Goal: Task Accomplishment & Management: Manage account settings

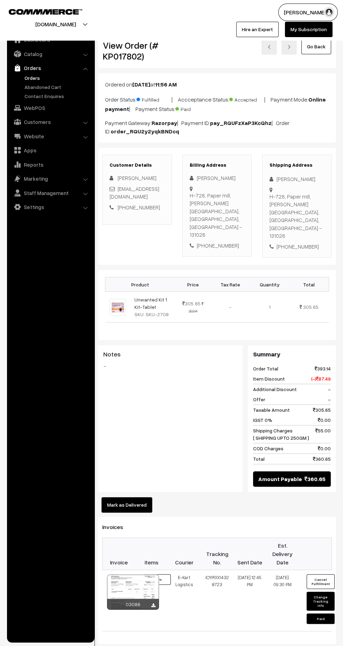
click at [24, 75] on link "Orders" at bounding box center [57, 77] width 69 height 7
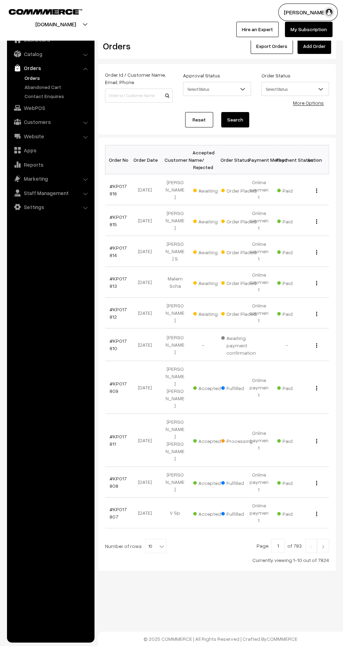
click at [117, 183] on link "#KP017816" at bounding box center [118, 189] width 17 height 13
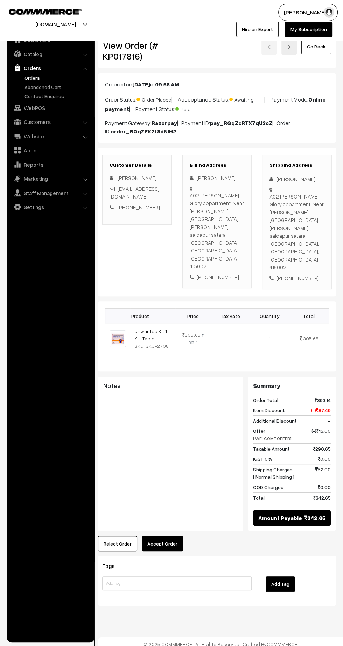
click at [28, 77] on link "Orders" at bounding box center [57, 77] width 69 height 7
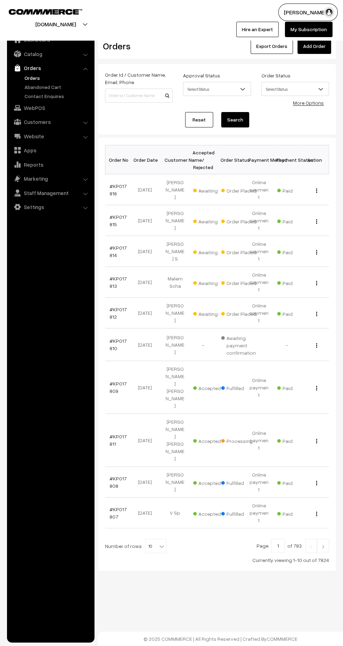
click at [323, 544] on img at bounding box center [323, 546] width 6 height 4
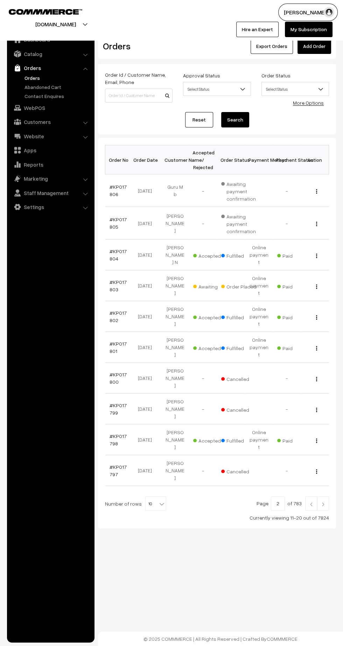
click at [112, 279] on link "#KP017803" at bounding box center [118, 285] width 17 height 13
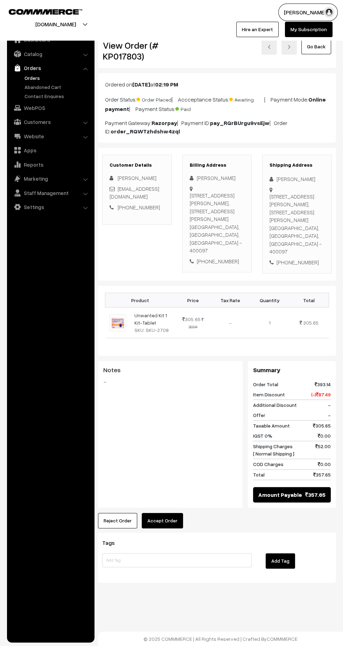
click at [166, 513] on button "Accept Order" at bounding box center [162, 520] width 41 height 15
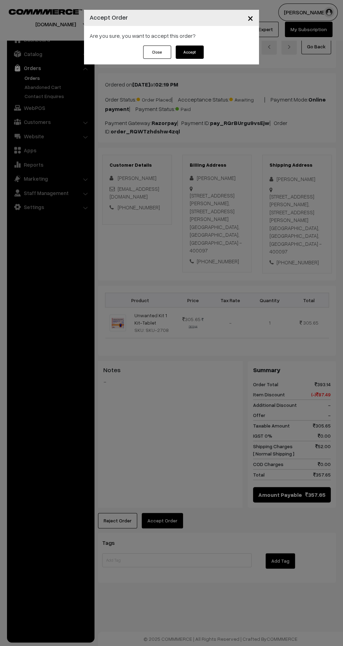
click at [193, 54] on button "Accept" at bounding box center [190, 51] width 28 height 13
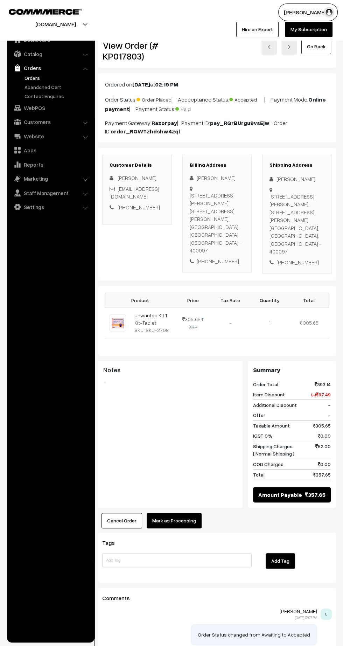
click at [178, 513] on button "Mark as Processing" at bounding box center [174, 520] width 55 height 15
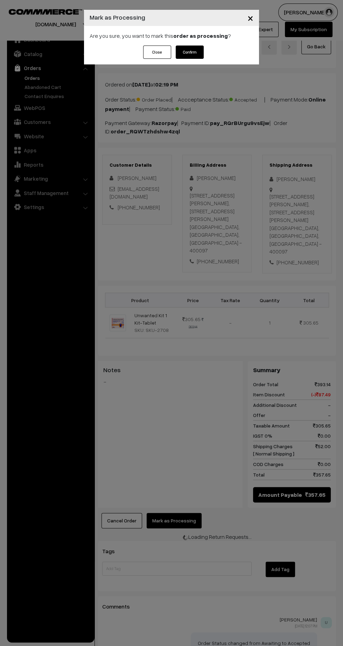
click at [194, 57] on button "Confirm" at bounding box center [190, 51] width 28 height 13
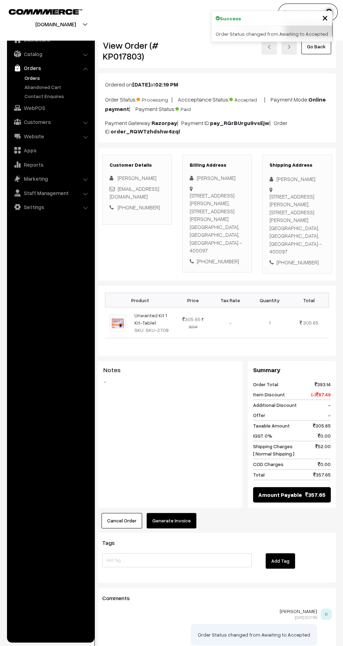
click at [184, 513] on button "Generate Invoice" at bounding box center [172, 520] width 50 height 15
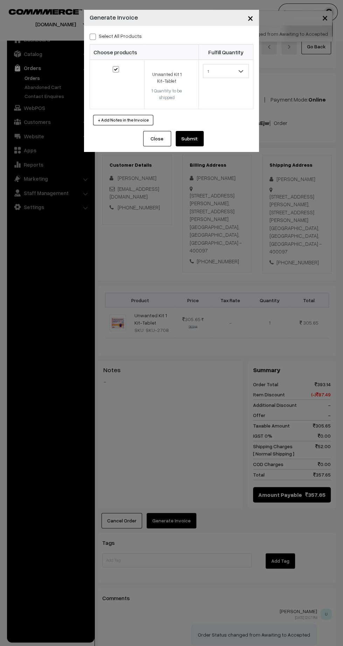
click at [192, 142] on button "Submit" at bounding box center [190, 138] width 28 height 15
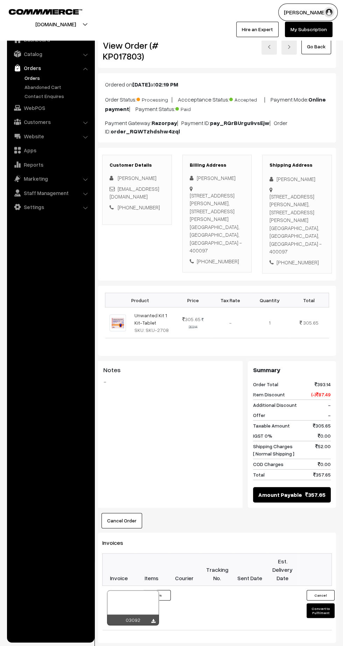
click at [153, 619] on icon at bounding box center [153, 621] width 4 height 5
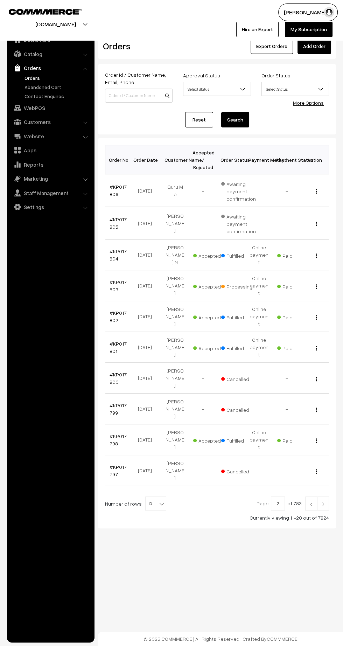
click at [311, 502] on img at bounding box center [311, 504] width 6 height 4
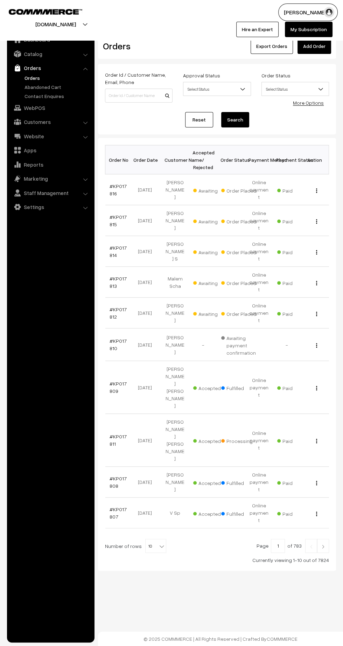
click at [105, 414] on td "#KP017811" at bounding box center [119, 440] width 28 height 53
click at [120, 433] on link "#KP017811" at bounding box center [118, 439] width 17 height 13
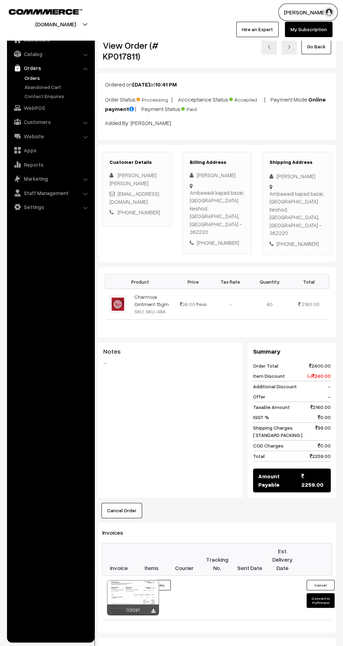
click at [33, 79] on link "Orders" at bounding box center [57, 77] width 69 height 7
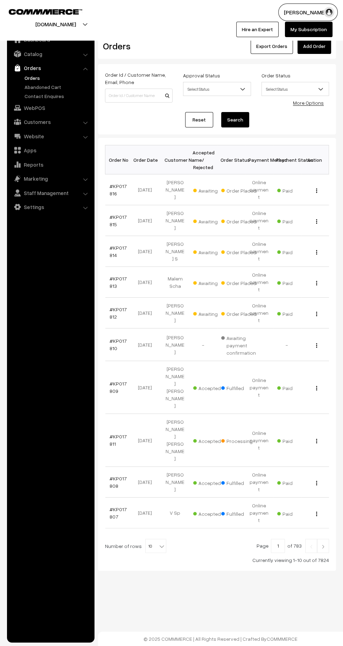
click at [110, 306] on link "#KP017812" at bounding box center [118, 312] width 17 height 13
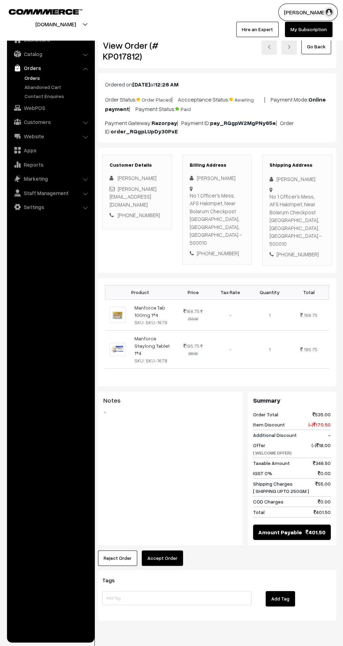
click at [165, 550] on button "Accept Order" at bounding box center [162, 557] width 41 height 15
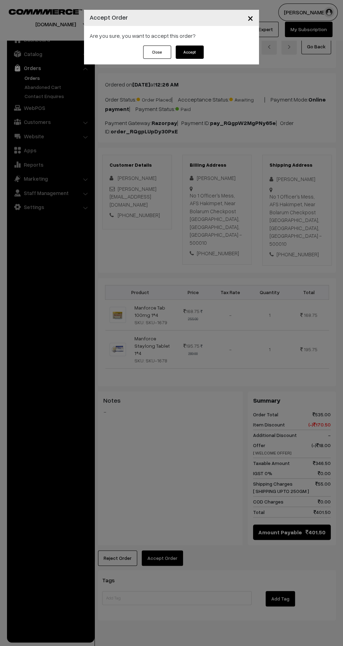
click at [190, 51] on button "Accept" at bounding box center [190, 51] width 28 height 13
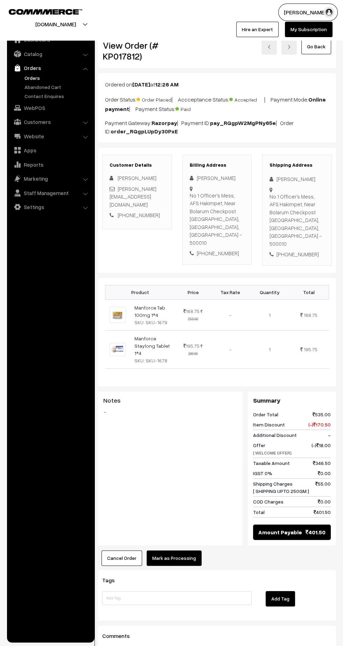
click at [177, 550] on button "Mark as Processing" at bounding box center [174, 557] width 55 height 15
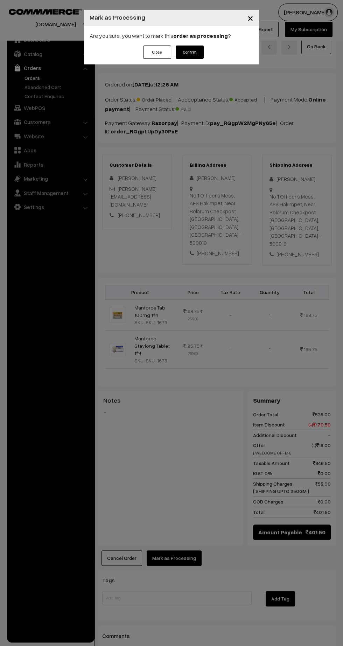
click at [198, 51] on button "Confirm" at bounding box center [190, 51] width 28 height 13
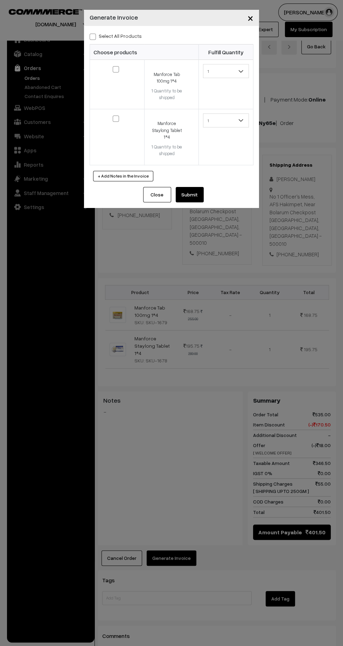
click at [92, 35] on span at bounding box center [93, 37] width 6 height 6
click at [92, 35] on input "Select All Products" at bounding box center [92, 35] width 5 height 5
checkbox input "true"
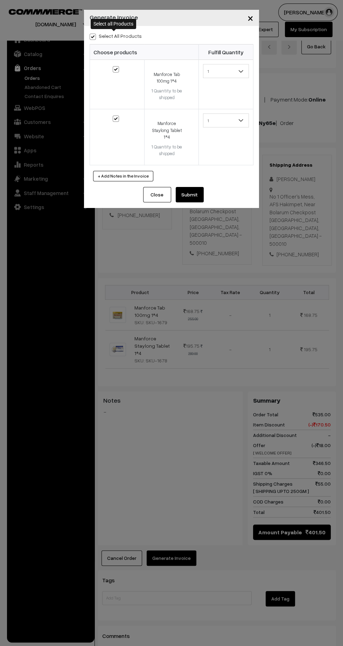
click at [190, 191] on button "Submit" at bounding box center [190, 194] width 28 height 15
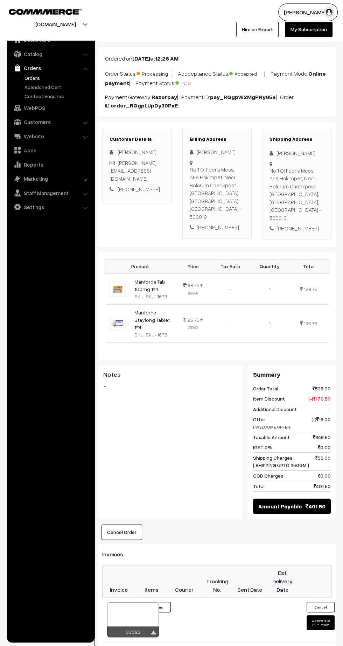
scroll to position [26, 0]
click at [153, 631] on icon at bounding box center [153, 633] width 4 height 5
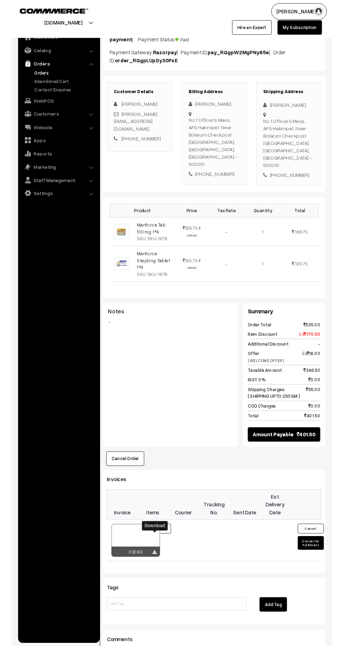
scroll to position [72, 0]
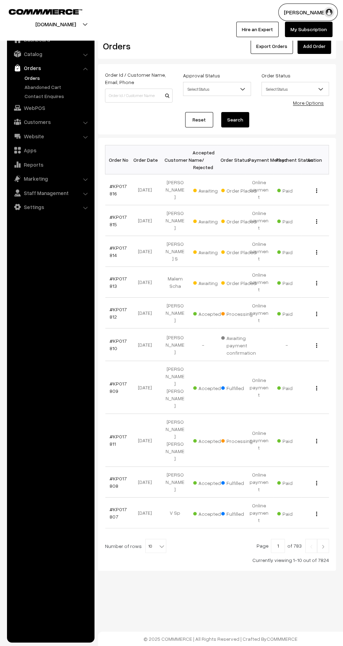
click at [110, 275] on link "#KP017813" at bounding box center [118, 281] width 17 height 13
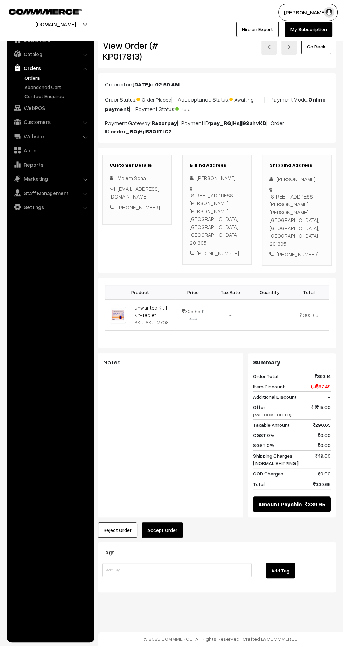
click at [173, 522] on button "Accept Order" at bounding box center [162, 529] width 41 height 15
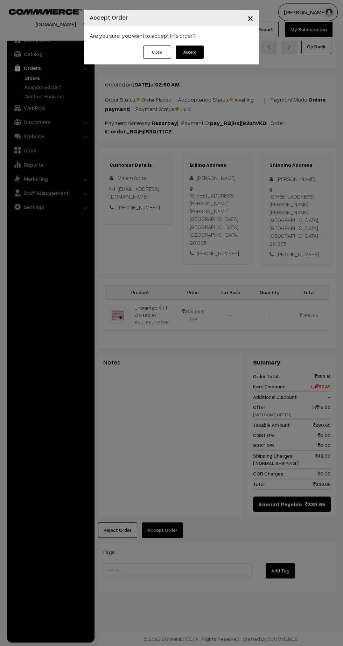
click at [197, 49] on button "Accept" at bounding box center [190, 51] width 28 height 13
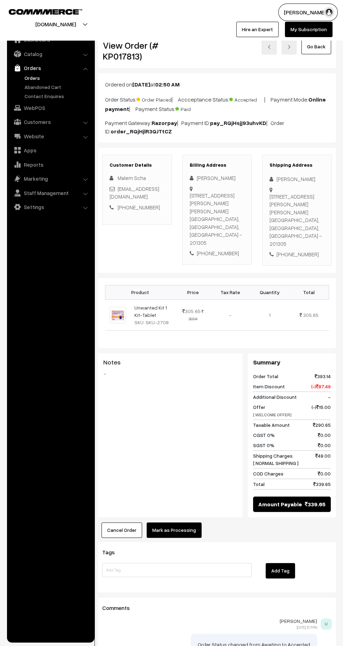
click at [171, 522] on button "Mark as Processing" at bounding box center [174, 529] width 55 height 15
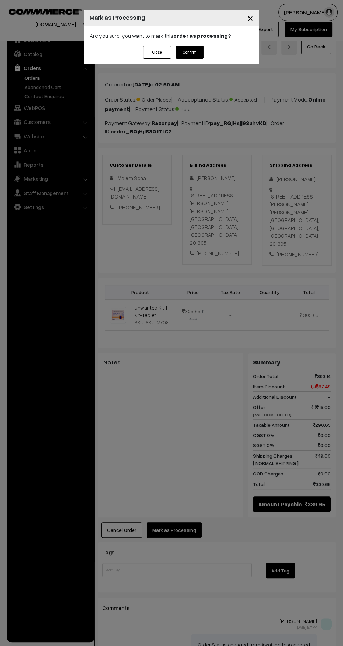
click at [193, 52] on button "Confirm" at bounding box center [190, 51] width 28 height 13
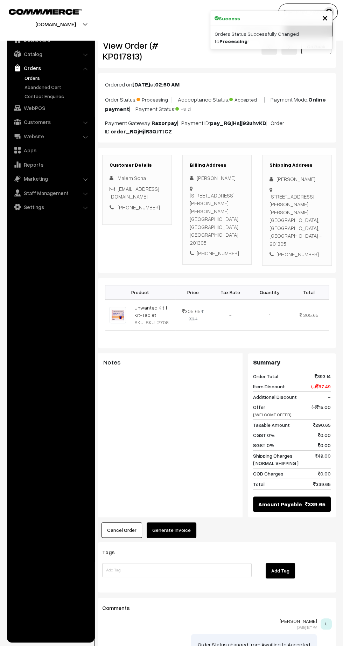
click at [180, 522] on button "Generate Invoice" at bounding box center [172, 529] width 50 height 15
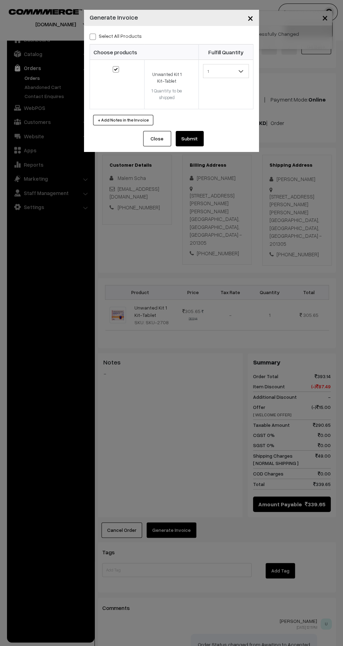
click at [189, 141] on button "Submit" at bounding box center [190, 138] width 28 height 15
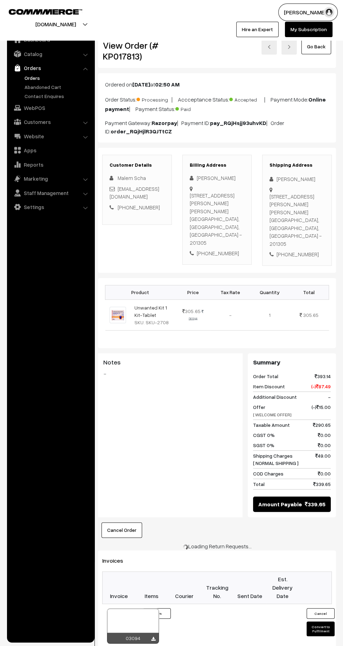
click at [155, 637] on icon at bounding box center [153, 639] width 4 height 5
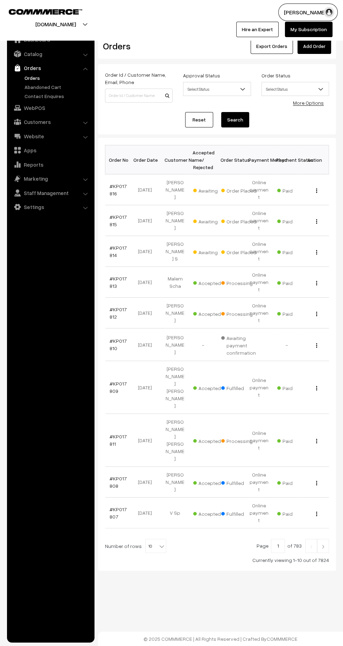
click at [110, 245] on link "#KP017814" at bounding box center [118, 251] width 17 height 13
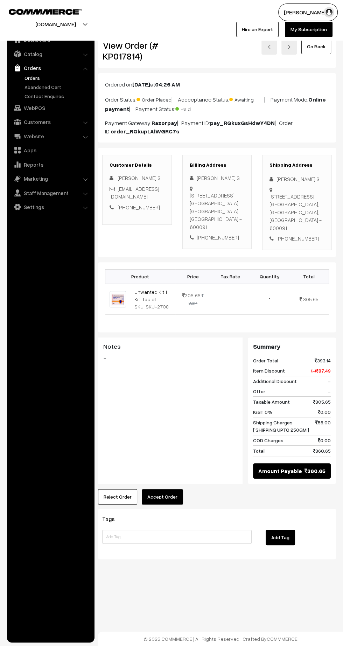
click at [158, 504] on button "Accept Order" at bounding box center [162, 496] width 41 height 15
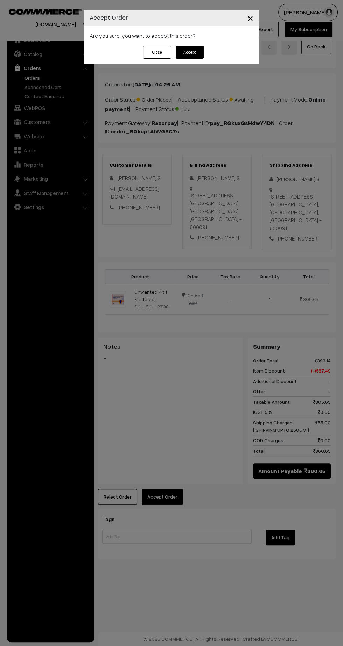
click at [190, 54] on button "Accept" at bounding box center [190, 51] width 28 height 13
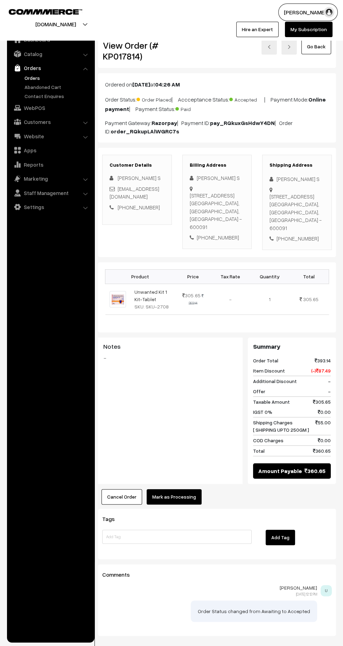
click at [183, 504] on button "Mark as Processing" at bounding box center [174, 496] width 55 height 15
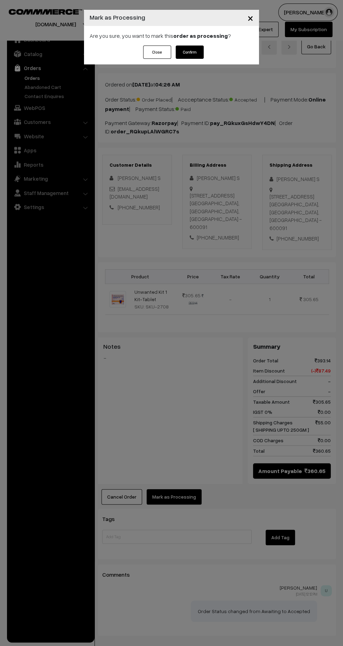
click at [185, 57] on button "Confirm" at bounding box center [190, 51] width 28 height 13
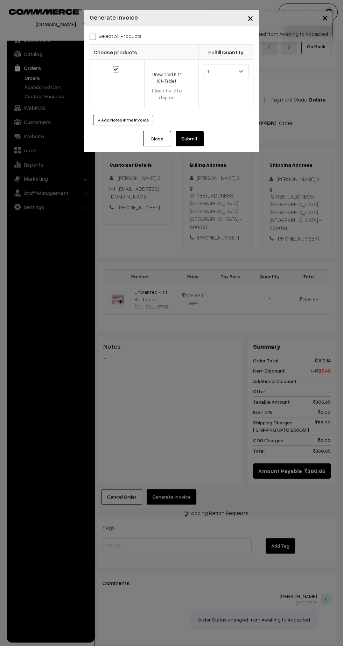
click at [196, 141] on button "Submit" at bounding box center [190, 138] width 28 height 15
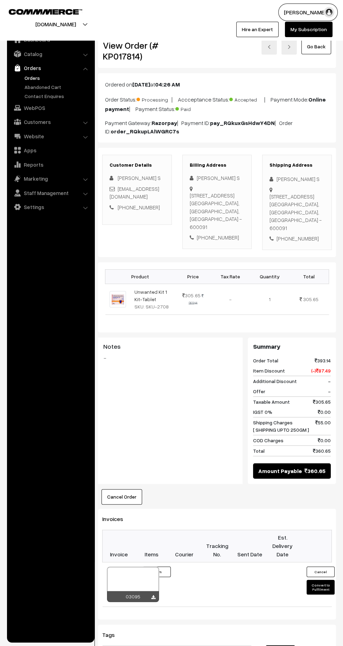
click at [154, 600] on icon at bounding box center [153, 597] width 4 height 5
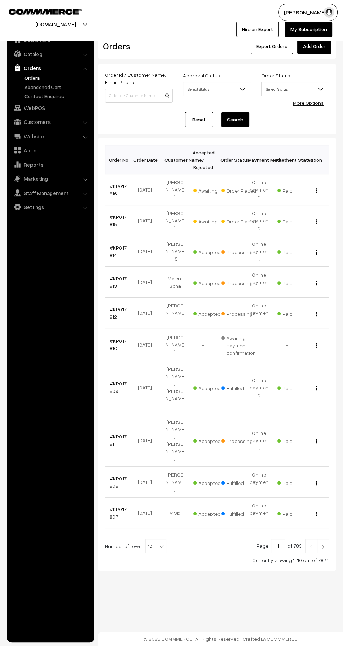
click at [110, 214] on link "#KP017815" at bounding box center [118, 220] width 17 height 13
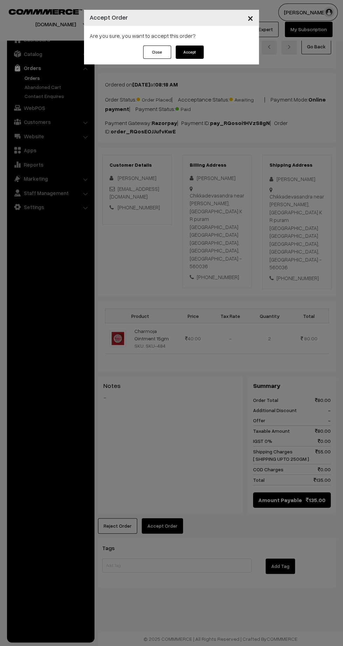
click at [194, 55] on button "Accept" at bounding box center [190, 51] width 28 height 13
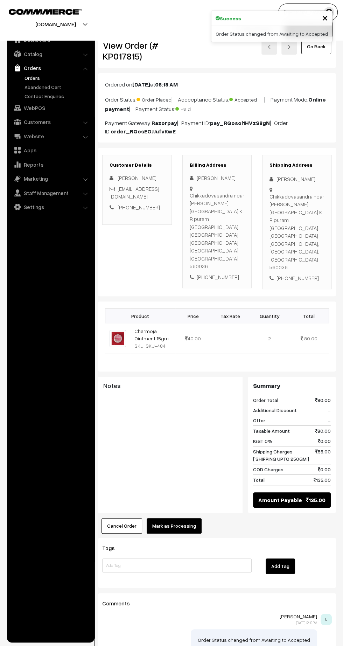
click at [177, 518] on button "Mark as Processing" at bounding box center [174, 525] width 55 height 15
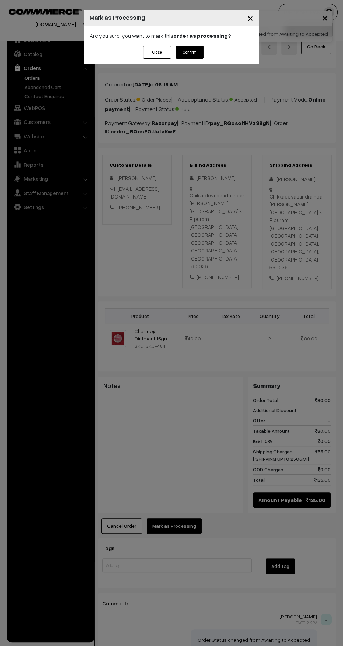
click at [194, 53] on button "Confirm" at bounding box center [190, 51] width 28 height 13
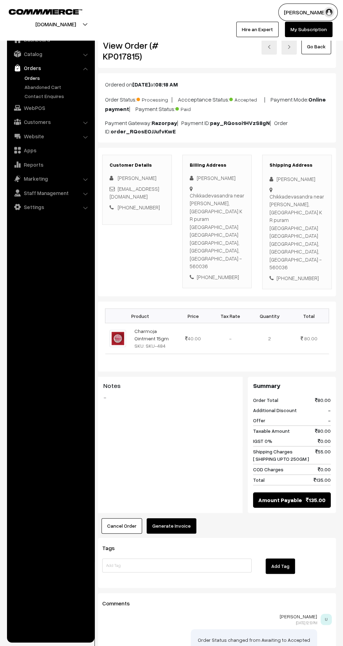
click at [170, 518] on button "Generate Invoice" at bounding box center [172, 525] width 50 height 15
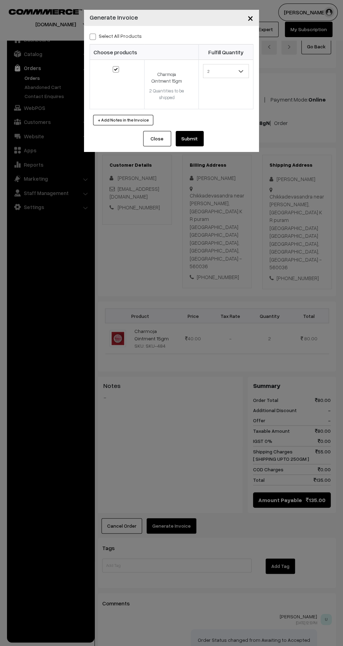
click at [193, 140] on button "Submit" at bounding box center [190, 138] width 28 height 15
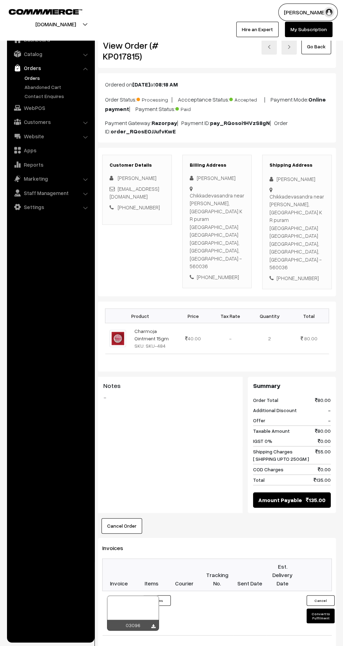
click at [153, 624] on icon at bounding box center [153, 626] width 4 height 5
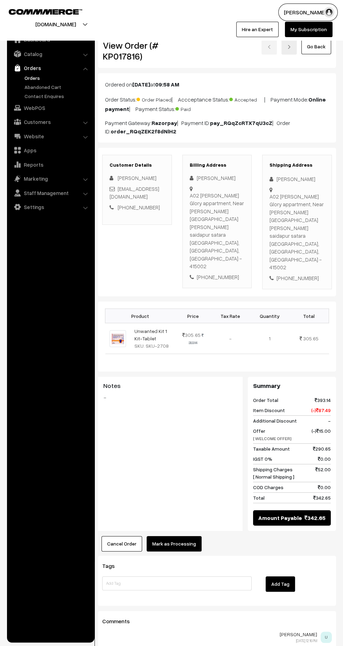
click at [182, 536] on button "Mark as Processing" at bounding box center [174, 543] width 55 height 15
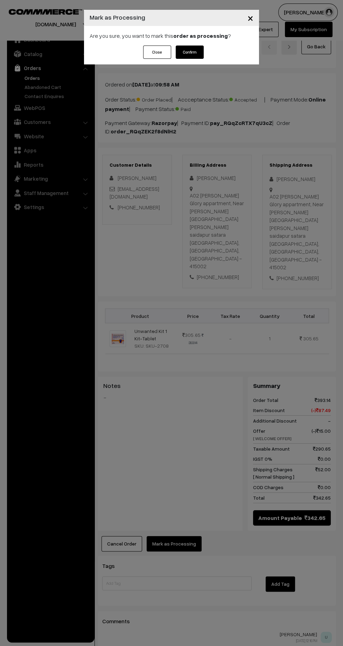
click at [189, 52] on button "Confirm" at bounding box center [190, 51] width 28 height 13
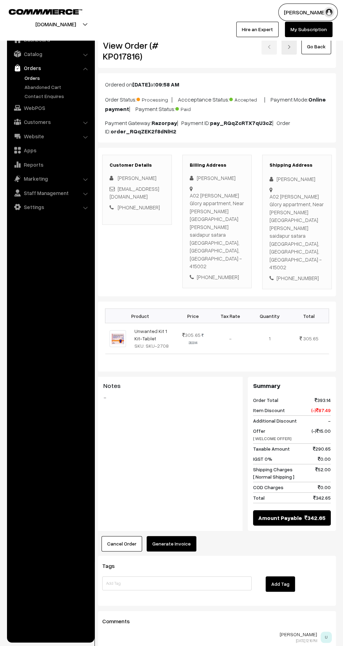
click at [176, 536] on button "Generate Invoice" at bounding box center [172, 543] width 50 height 15
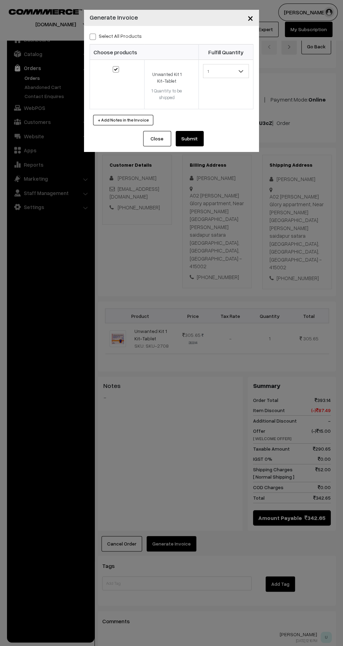
click at [188, 139] on button "Submit" at bounding box center [190, 138] width 28 height 15
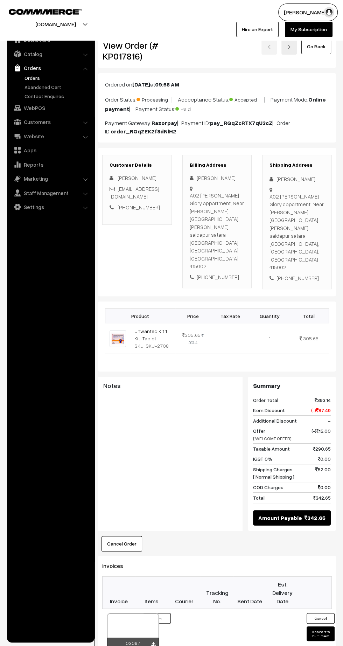
click at [153, 642] on icon at bounding box center [153, 644] width 4 height 5
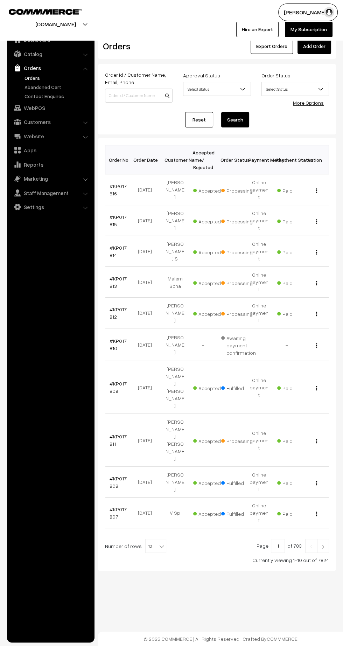
click at [322, 539] on link at bounding box center [323, 546] width 12 height 14
